Goal: Task Accomplishment & Management: Complete application form

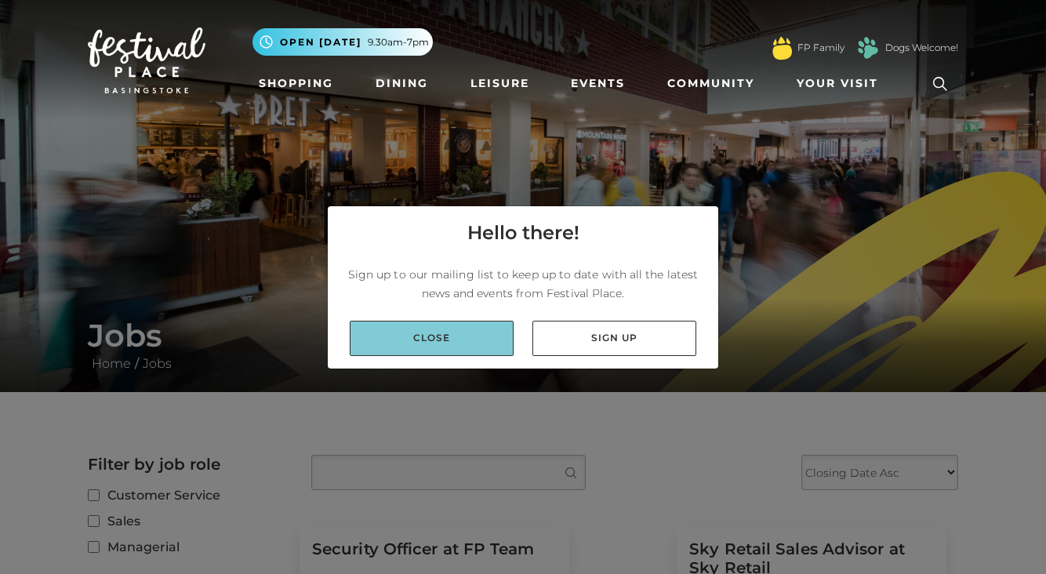
click at [497, 333] on link "Close" at bounding box center [432, 338] width 164 height 35
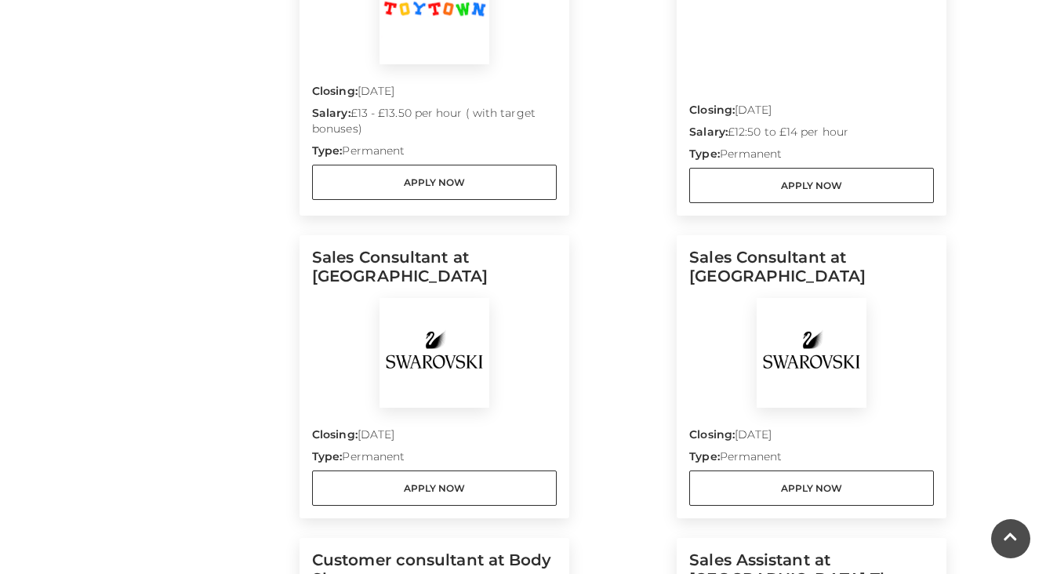
scroll to position [1310, 0]
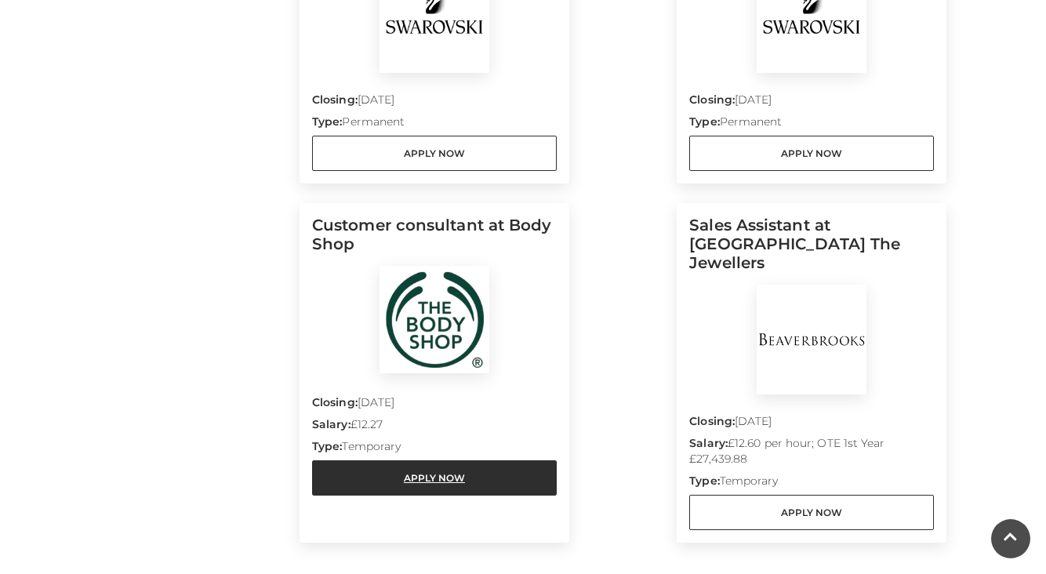
click at [383, 481] on link "Apply Now" at bounding box center [434, 477] width 245 height 35
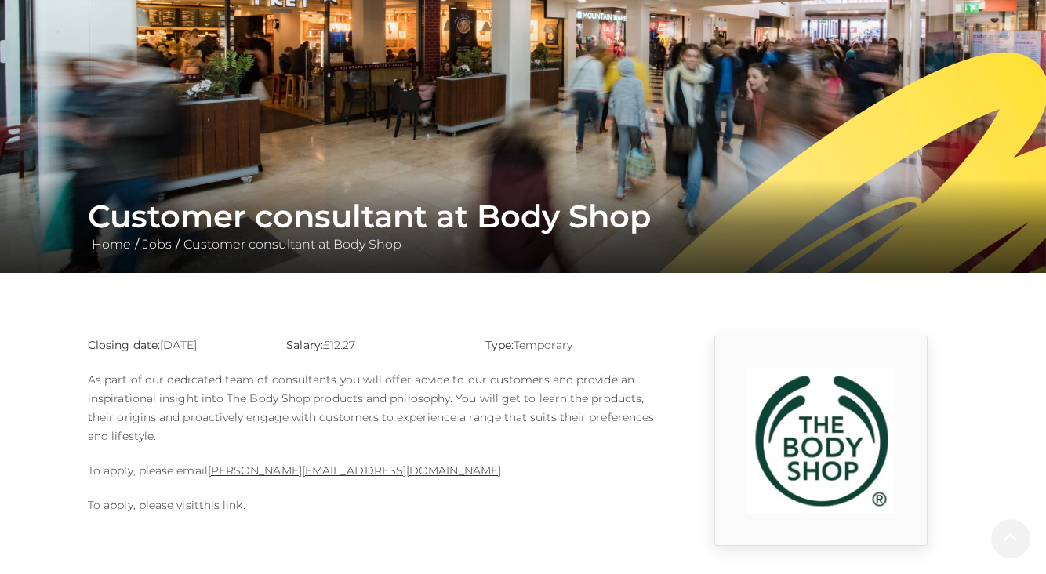
scroll to position [183, 0]
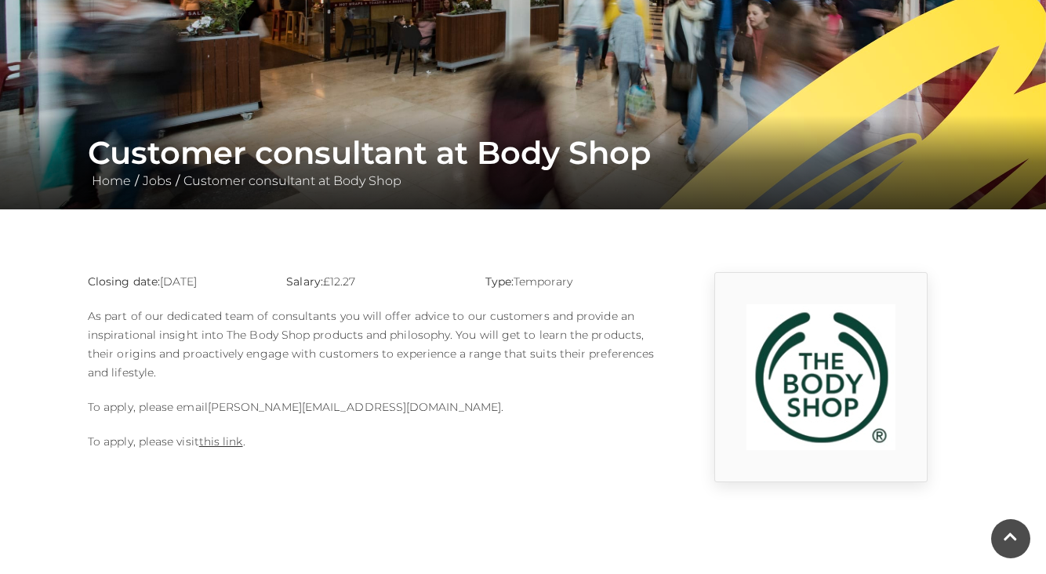
drag, startPoint x: 207, startPoint y: 409, endPoint x: 388, endPoint y: 406, distance: 181.2
click at [388, 406] on p "To apply, please email [PERSON_NAME][EMAIL_ADDRESS][DOMAIN_NAME] ." at bounding box center [374, 407] width 572 height 19
copy p "[PERSON_NAME][EMAIL_ADDRESS][DOMAIN_NAME]"
click at [224, 444] on link "this link" at bounding box center [221, 441] width 44 height 14
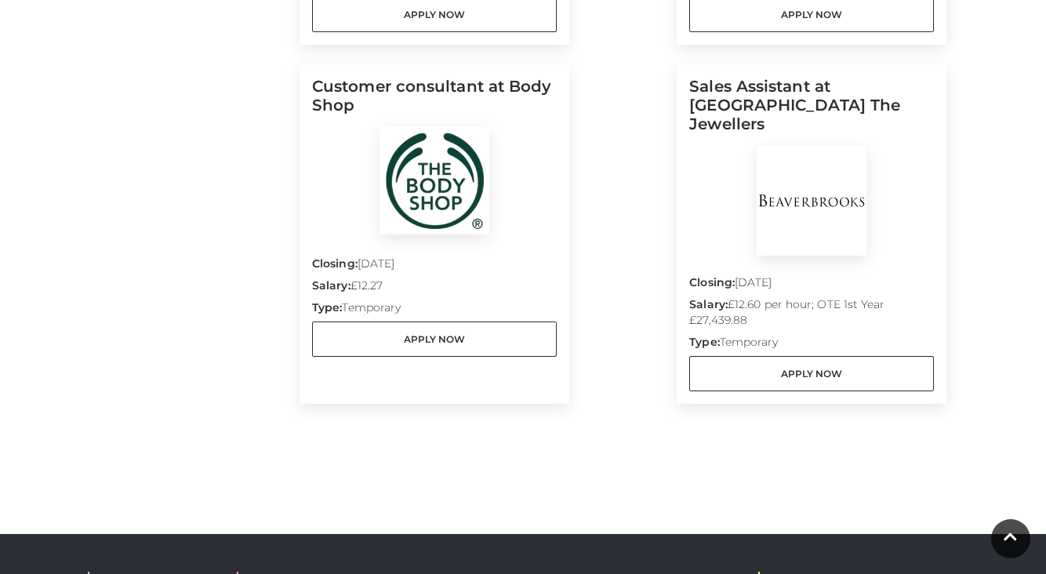
scroll to position [1437, 0]
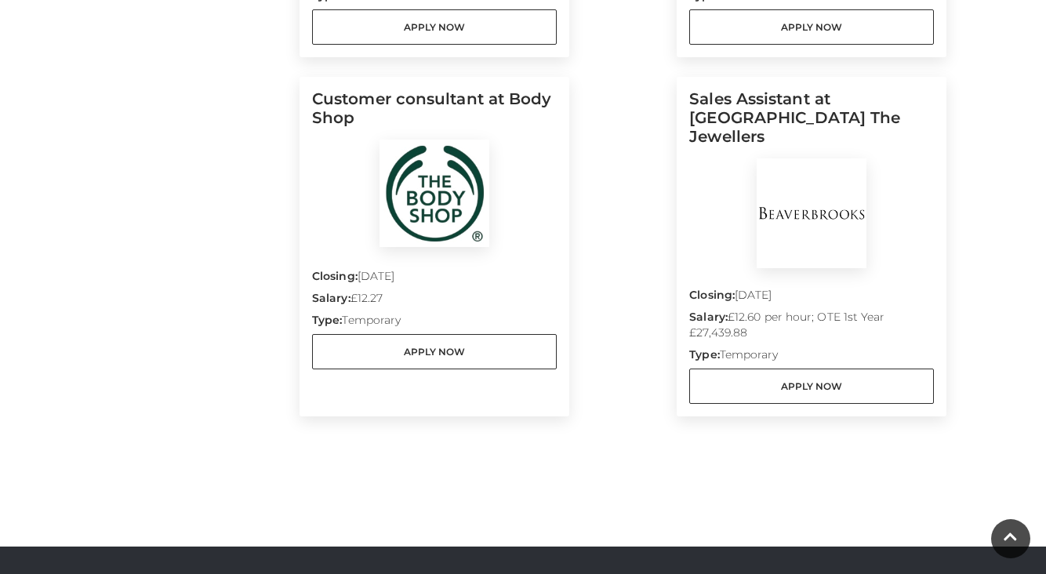
click at [416, 145] on img at bounding box center [435, 193] width 110 height 107
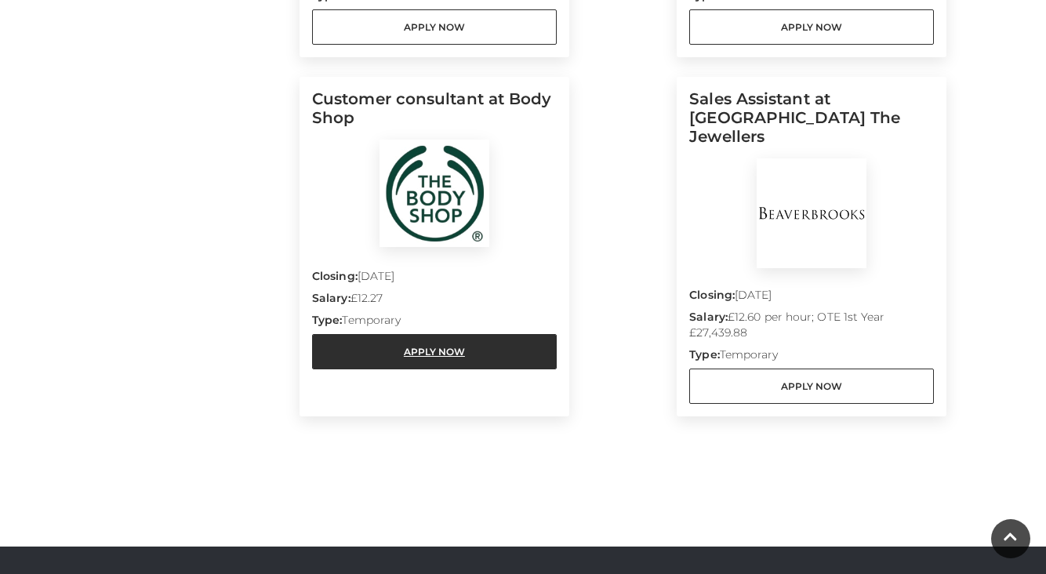
click at [392, 341] on link "Apply Now" at bounding box center [434, 351] width 245 height 35
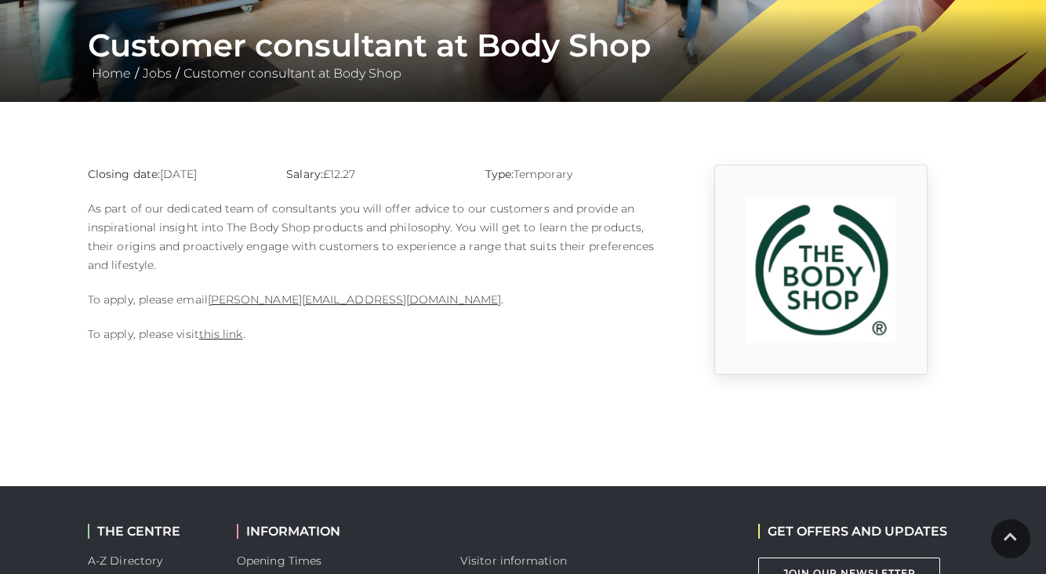
scroll to position [290, 0]
click at [230, 335] on link "this link" at bounding box center [221, 334] width 44 height 14
